Goal: Find specific page/section: Find specific page/section

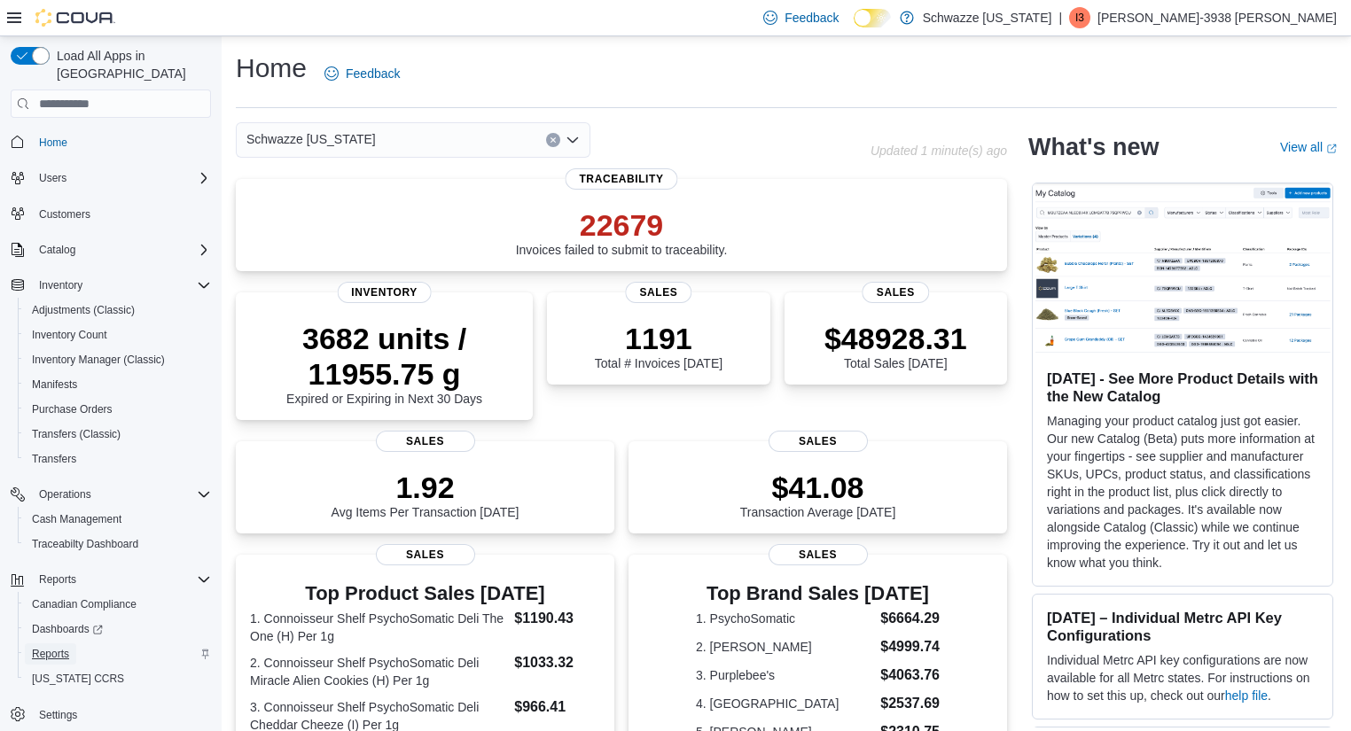
click at [49, 647] on span "Reports" at bounding box center [50, 654] width 37 height 14
